Goal: Task Accomplishment & Management: Use online tool/utility

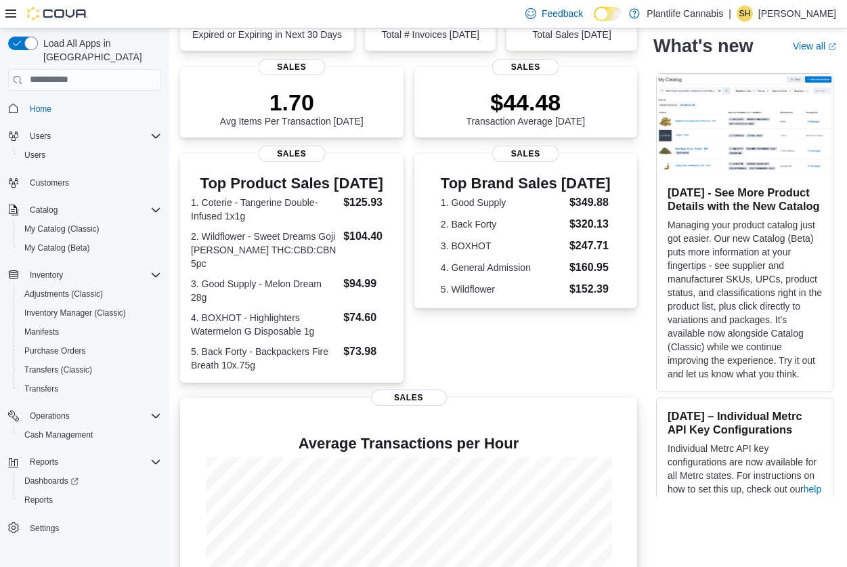
scroll to position [264, 0]
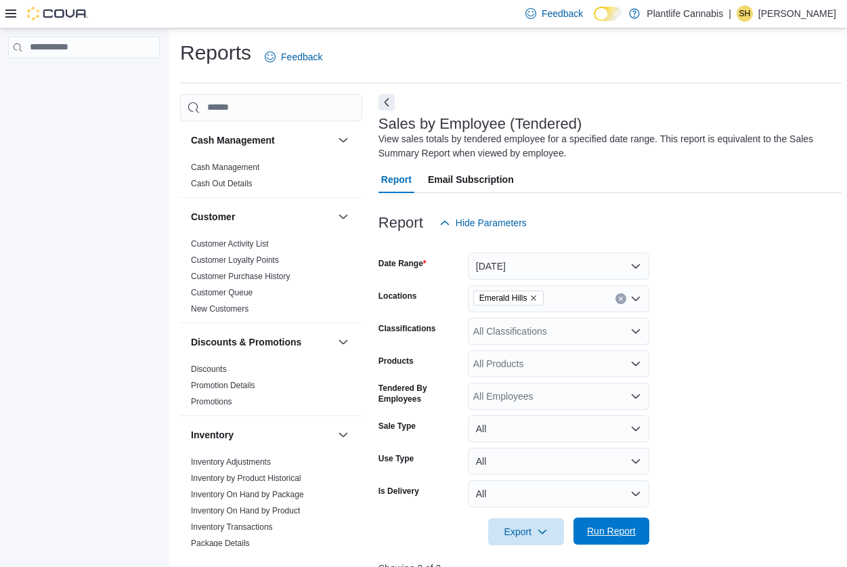
scroll to position [475, 0]
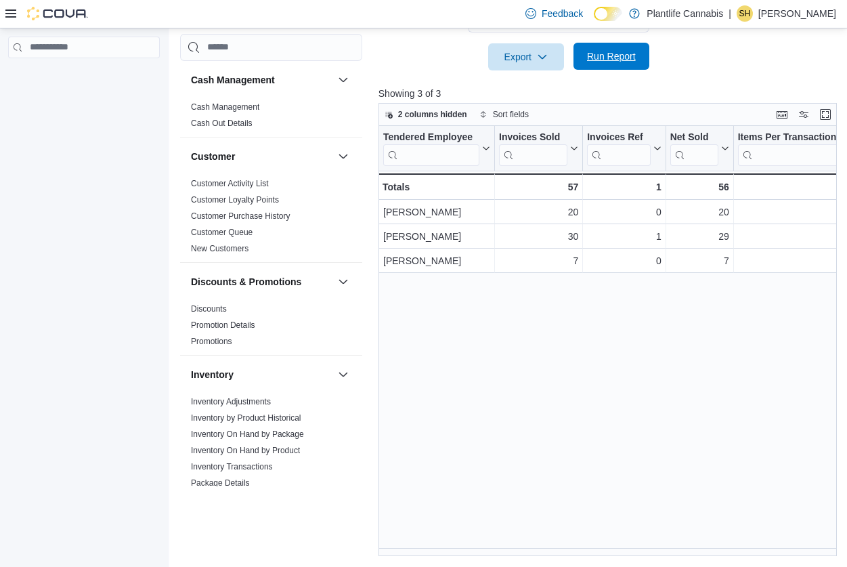
click at [590, 58] on span "Run Report" at bounding box center [611, 56] width 49 height 14
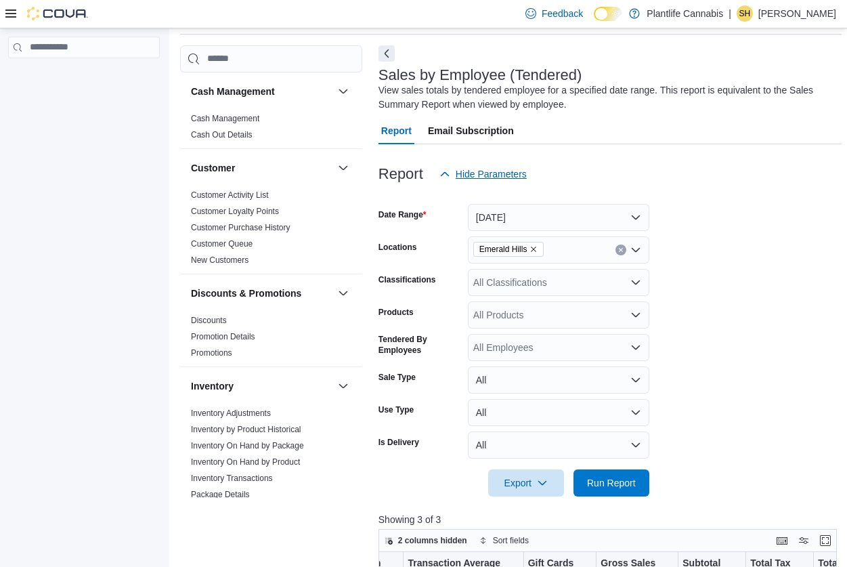
scroll to position [0, 0]
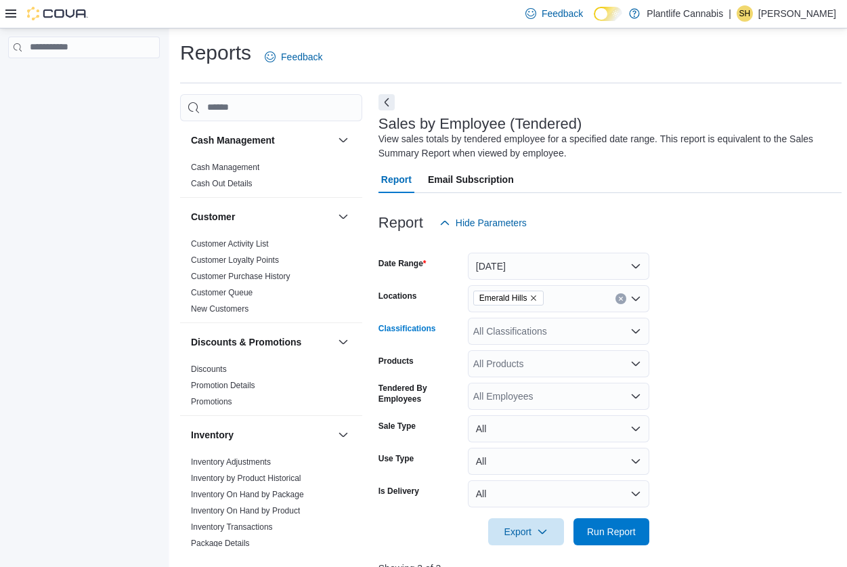
click at [543, 327] on div "All Classifications" at bounding box center [559, 331] width 182 height 27
type input "***"
drag, startPoint x: 562, startPoint y: 348, endPoint x: 666, endPoint y: 333, distance: 105.5
click at [566, 348] on span "Accessory Group" at bounding box center [533, 355] width 72 height 14
drag, startPoint x: 736, startPoint y: 334, endPoint x: 662, endPoint y: 496, distance: 177.9
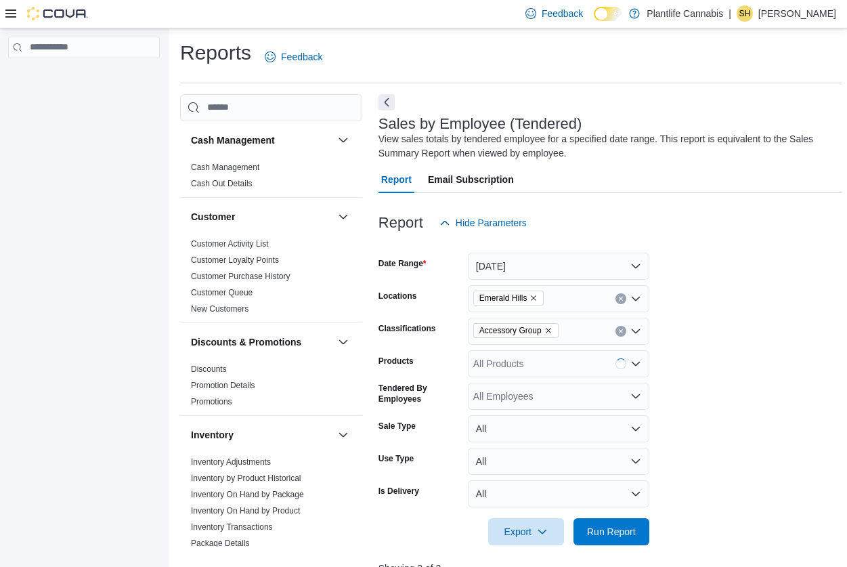
click at [734, 348] on form "Date Range Today Locations Emerald Hills Classifications Accessory Group Produc…" at bounding box center [610, 390] width 463 height 309
drag, startPoint x: 623, startPoint y: 529, endPoint x: 847, endPoint y: 442, distance: 240.0
click at [637, 524] on span "Run Report" at bounding box center [612, 531] width 60 height 27
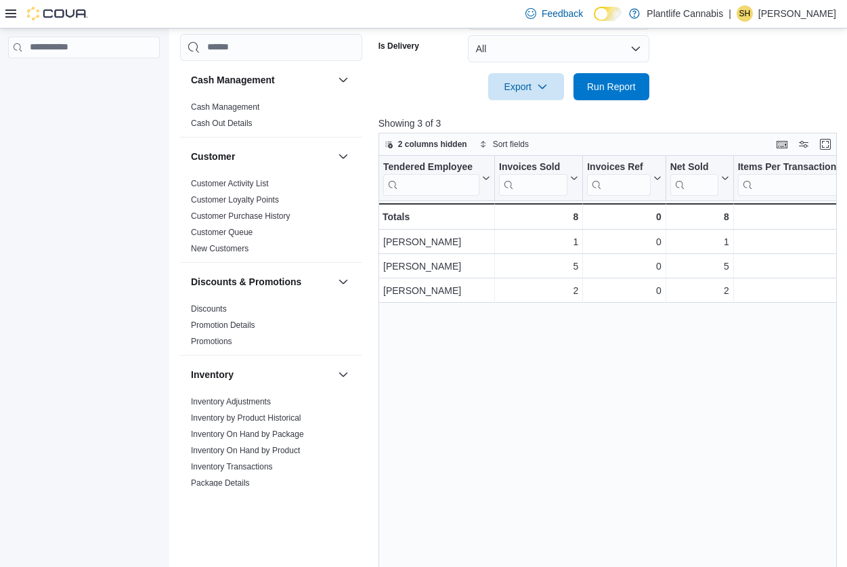
scroll to position [475, 0]
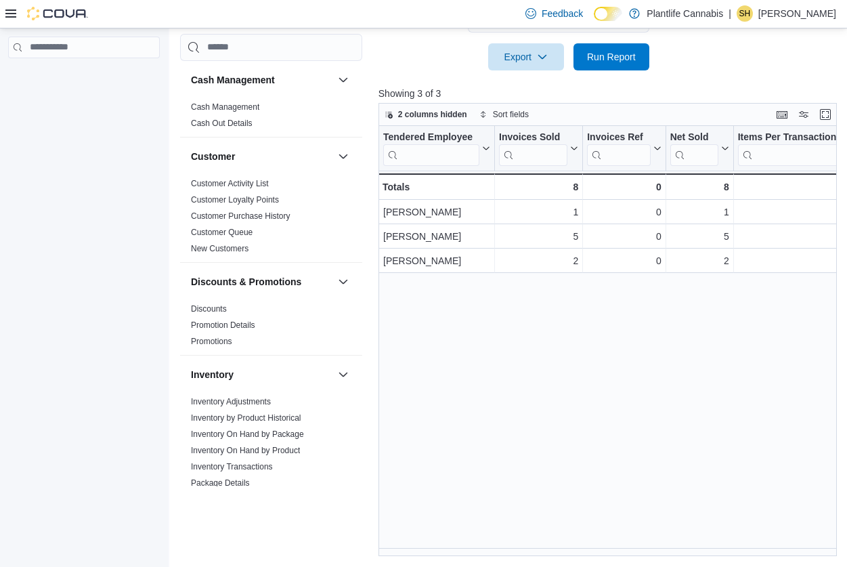
drag, startPoint x: 440, startPoint y: 556, endPoint x: 458, endPoint y: 554, distance: 18.4
click at [458, 554] on div "Reports Feedback Cash Management Cash Management Cash Out Details Customer Cust…" at bounding box center [510, 61] width 683 height 1014
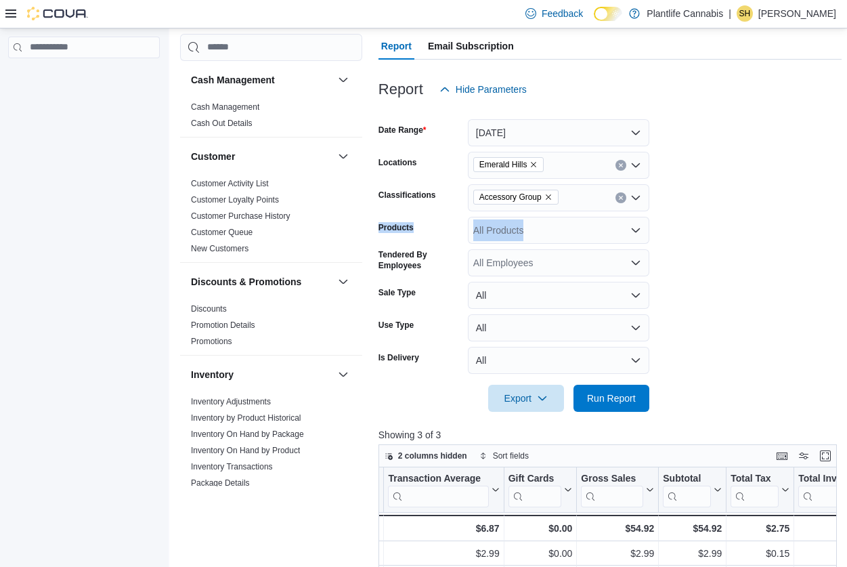
scroll to position [0, 0]
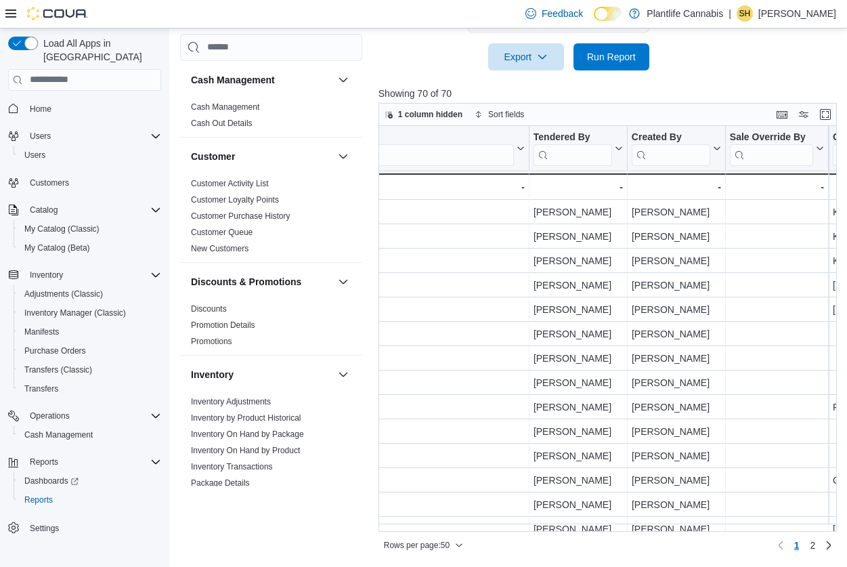
scroll to position [0, 1694]
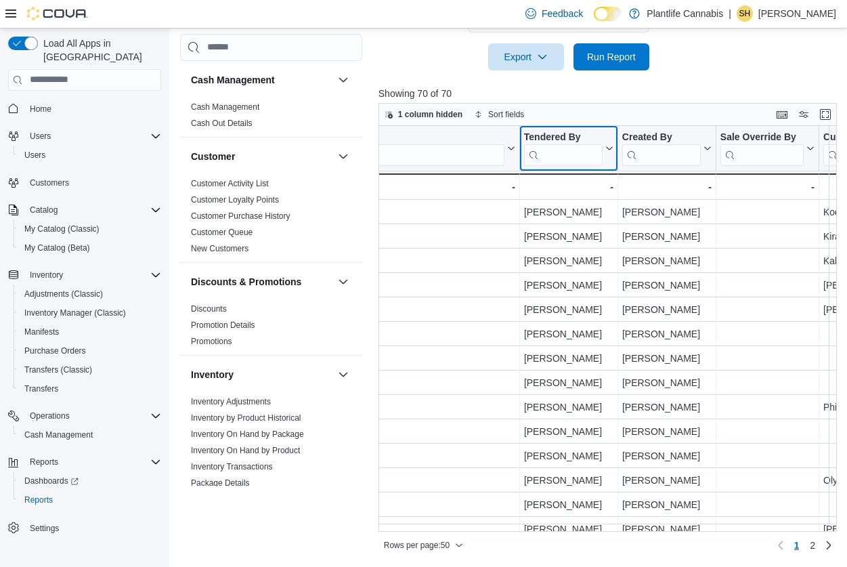
click at [553, 150] on input "search" at bounding box center [563, 155] width 79 height 22
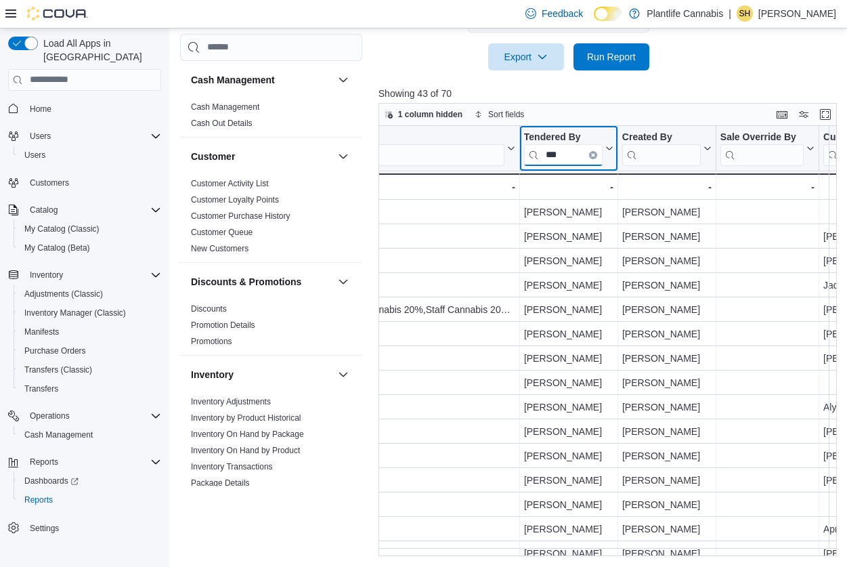
type input "***"
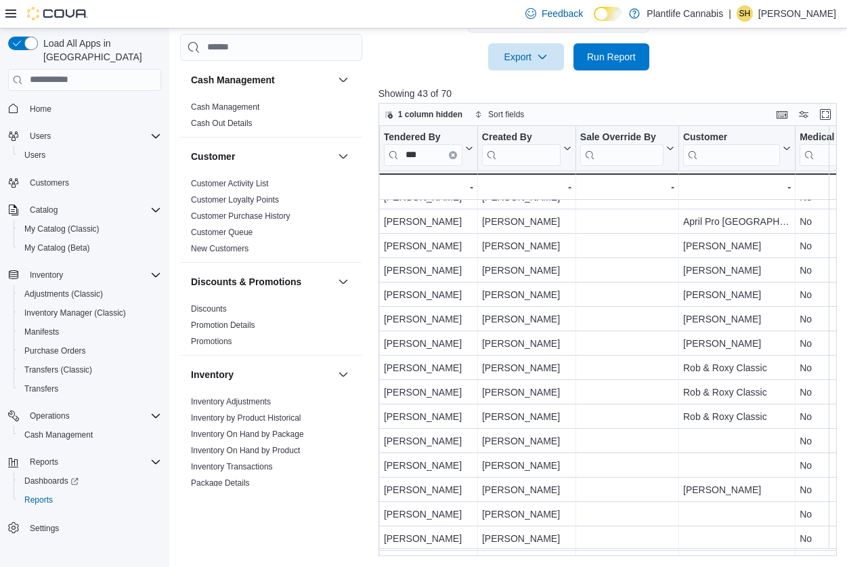
scroll to position [327, 1834]
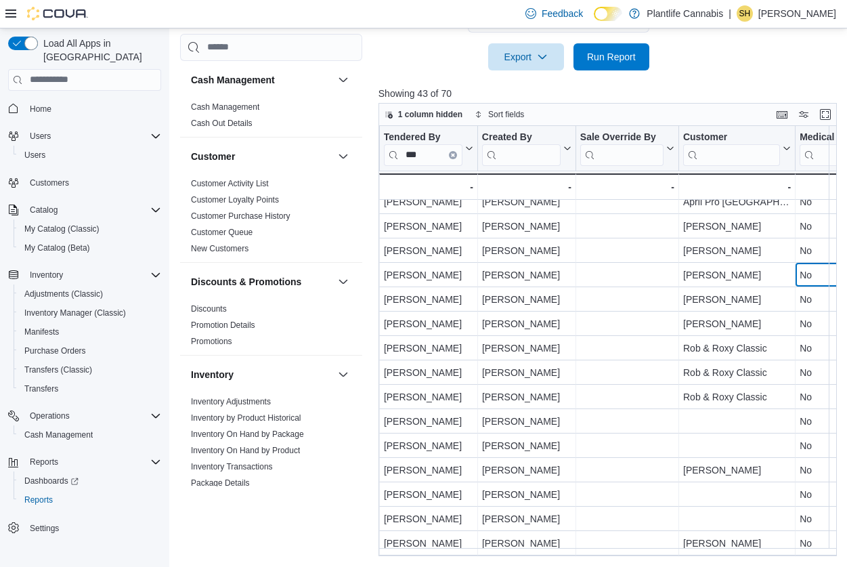
click at [835, 268] on div "Invoice # Click to view column header actions Receipt # Click to view column he…" at bounding box center [610, 341] width 463 height 431
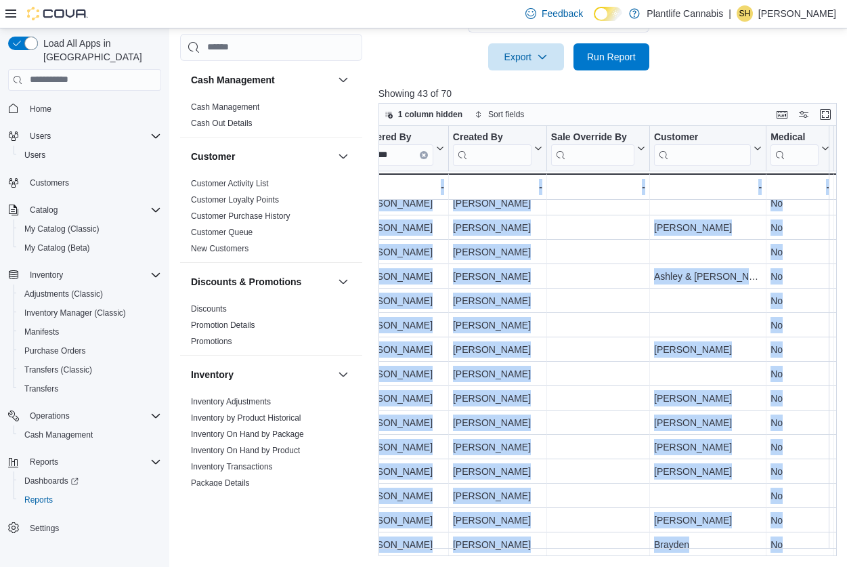
scroll to position [699, 1864]
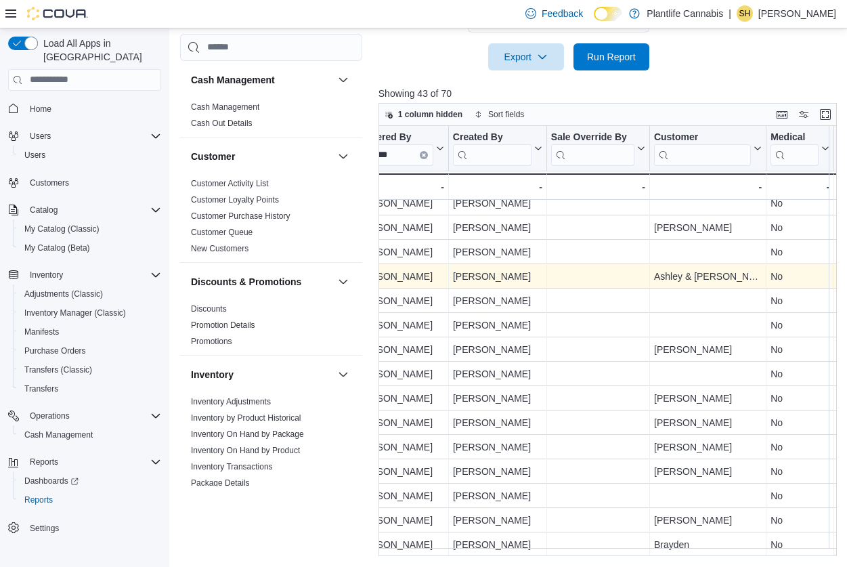
click at [573, 274] on div "- Sale Override By, column 22, row 32" at bounding box center [598, 276] width 94 height 16
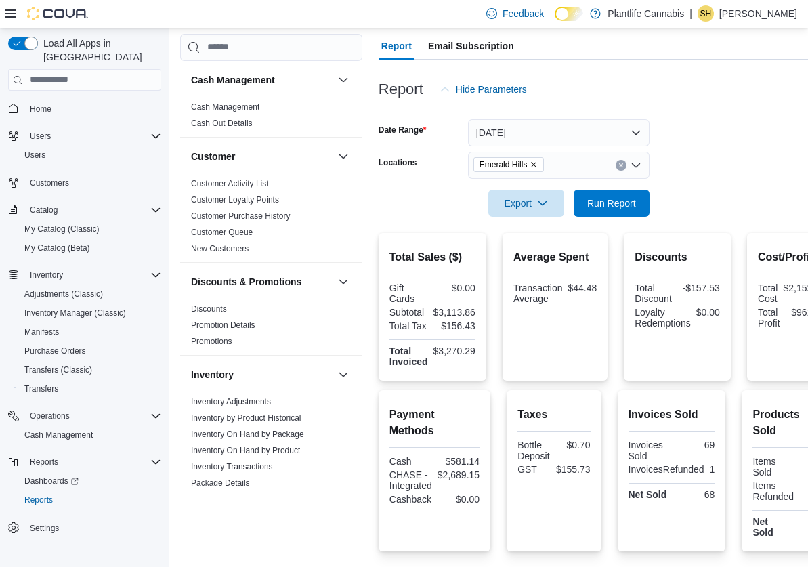
scroll to position [173, 0]
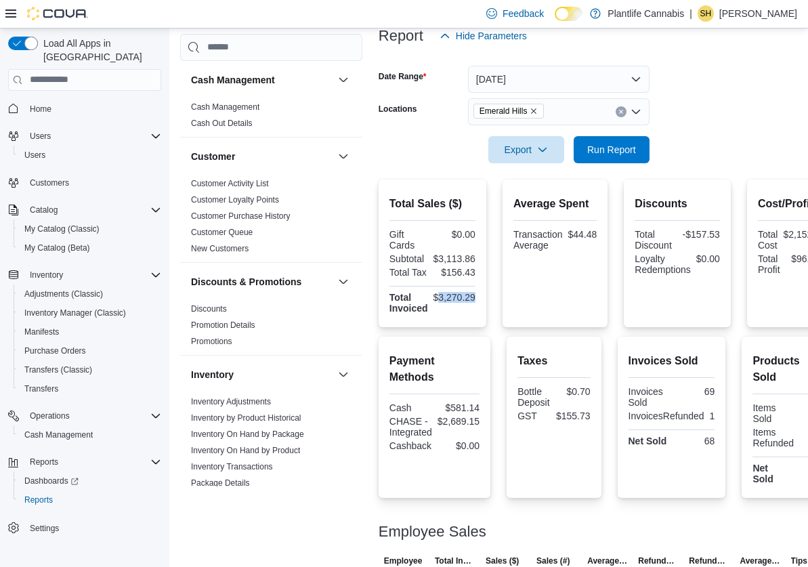
drag, startPoint x: 438, startPoint y: 299, endPoint x: 475, endPoint y: 298, distance: 36.6
click at [481, 298] on div "Total Sales ($) Gift Cards $0.00 Subtotal $3,113.86 Total Tax $156.43 Total Inv…" at bounding box center [433, 254] width 108 height 148
copy div "3,270.29"
drag, startPoint x: 447, startPoint y: 425, endPoint x: 483, endPoint y: 421, distance: 36.1
click at [485, 423] on div "Payment Methods Cash $581.14 CHASE - Integrated $2,689.15 Cashback $0.00" at bounding box center [435, 417] width 112 height 161
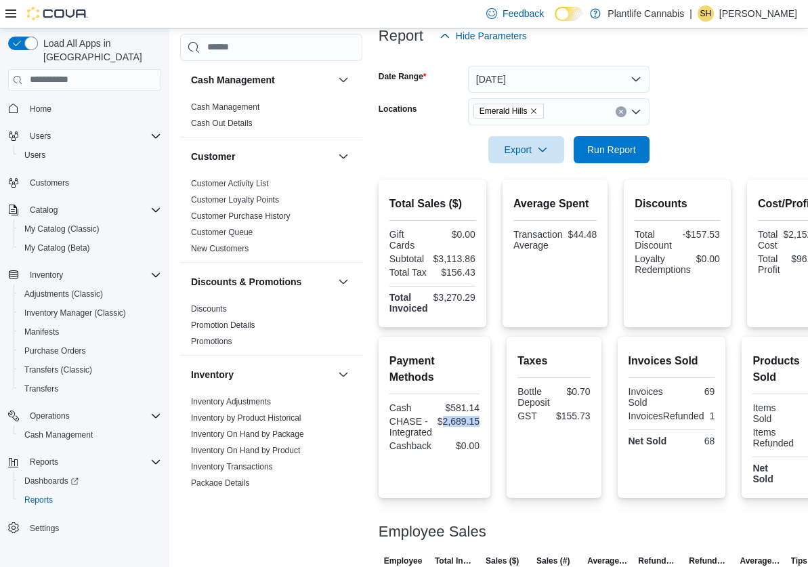
copy div "2,689.15"
